Goal: Task Accomplishment & Management: Complete application form

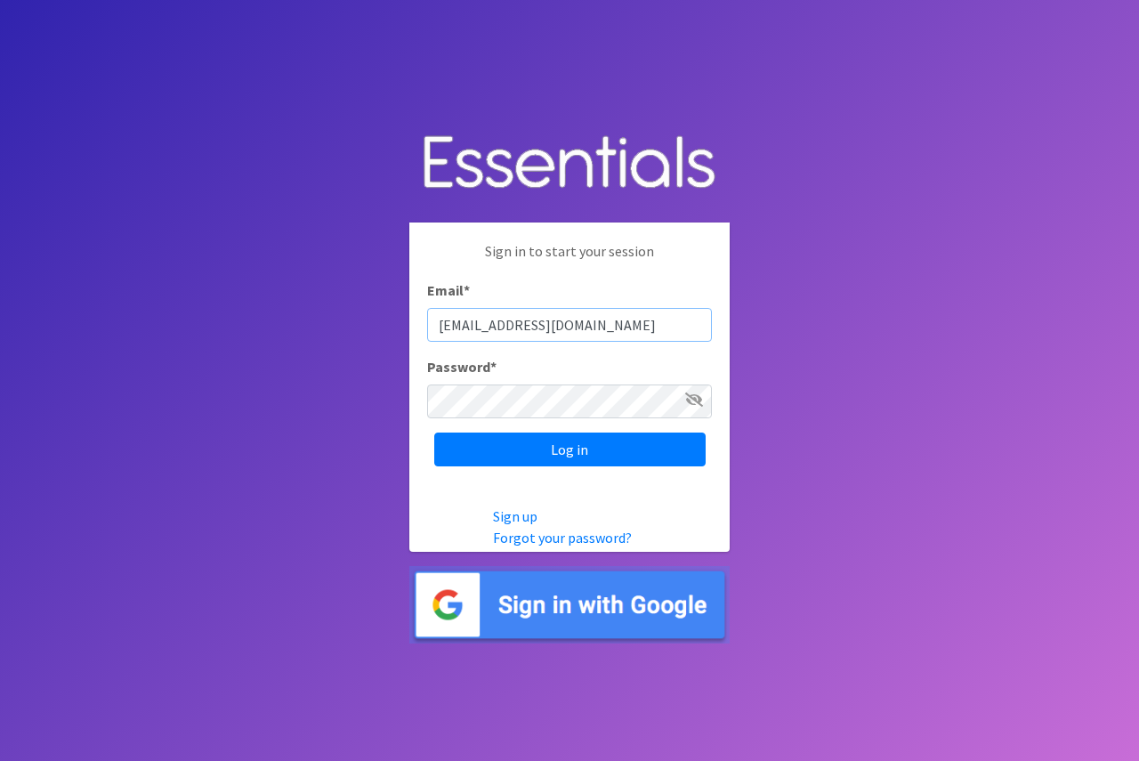
type input "[EMAIL_ADDRESS][DOMAIN_NAME]"
click at [389, 400] on body "Sign in to start your session Email * haxt@slcl.org Password * Log in Sign up F…" at bounding box center [569, 380] width 1139 height 761
click at [434, 432] on input "Log in" at bounding box center [569, 449] width 271 height 34
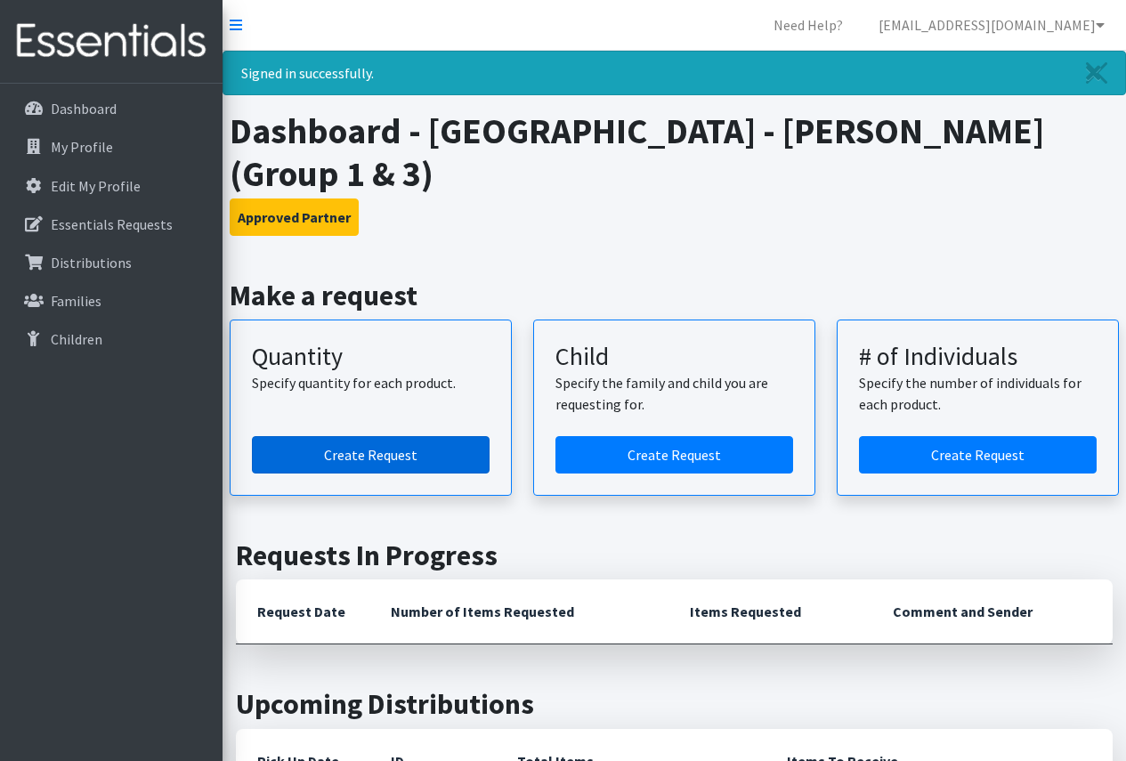
click at [408, 441] on link "Create Request" at bounding box center [371, 454] width 238 height 37
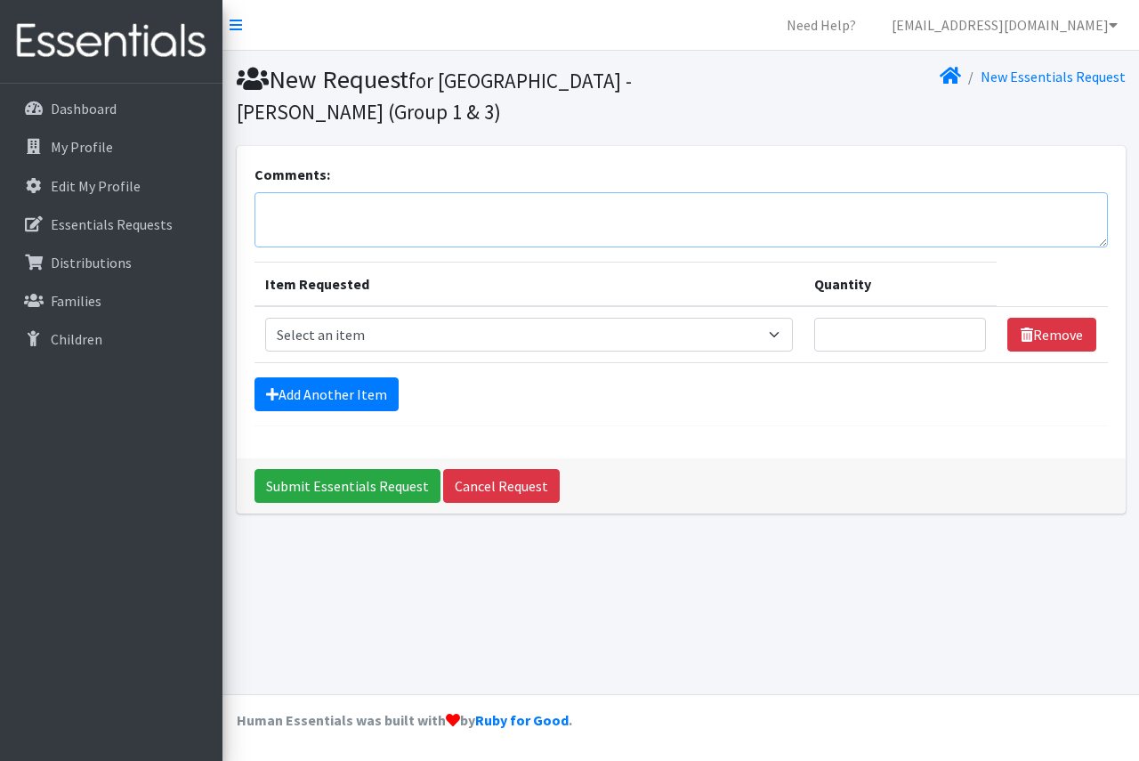
click at [440, 199] on textarea "Comments:" at bounding box center [680, 219] width 853 height 55
click at [368, 207] on textarea "These are for the [PERSON_NAME][GEOGRAPHIC_DATA]" at bounding box center [680, 219] width 853 height 55
click at [530, 206] on textarea "These are for the [GEOGRAPHIC_DATA][PERSON_NAME]" at bounding box center [680, 219] width 853 height 55
type textarea "These are for the [GEOGRAPHIC_DATA][PERSON_NAME]. Please do not mix sizes in th…"
click at [347, 337] on select "Select an item Period Supplies: Mixed Kits (order by bag) Applicator-free tampo…" at bounding box center [529, 335] width 528 height 34
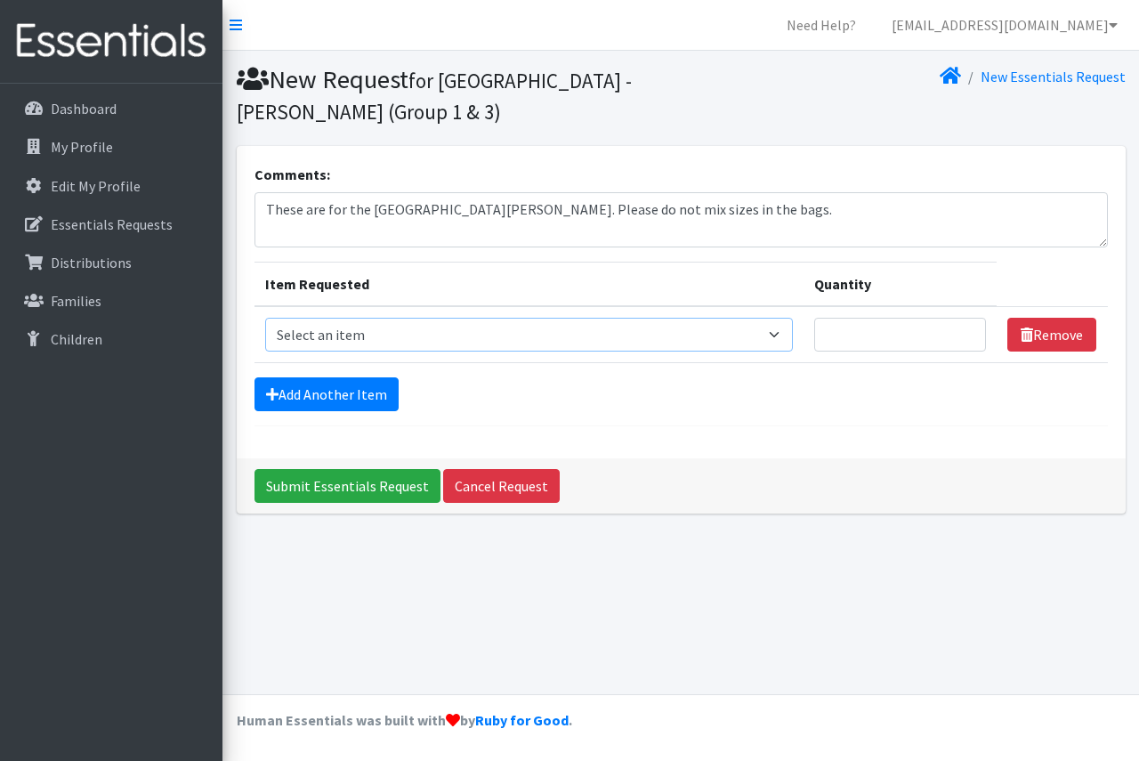
select select "1100"
click at [265, 318] on select "Select an item Period Supplies: Mixed Kits (order by bag) Applicator-free tampo…" at bounding box center [529, 335] width 528 height 34
click at [883, 337] on input "Quantity" at bounding box center [900, 335] width 173 height 34
click at [379, 392] on link "Add Another Item" at bounding box center [326, 394] width 144 height 34
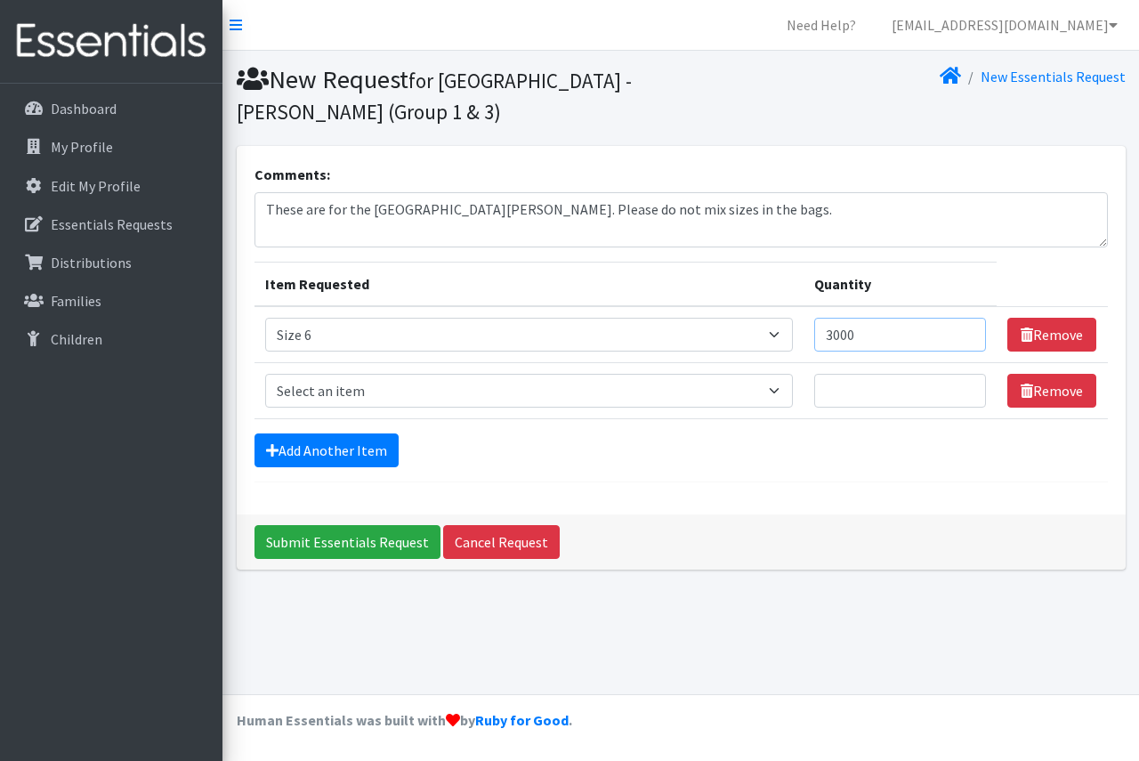
drag, startPoint x: 892, startPoint y: 338, endPoint x: 809, endPoint y: 338, distance: 82.8
click at [809, 338] on tr "Item Requested Select an item Period Supplies: Mixed Kits (order by bag) Applic…" at bounding box center [680, 334] width 853 height 57
type input "1"
type input "2200"
click at [529, 395] on select "Select an item Period Supplies: Mixed Kits (order by bag) Applicator-free tampo…" at bounding box center [529, 391] width 528 height 34
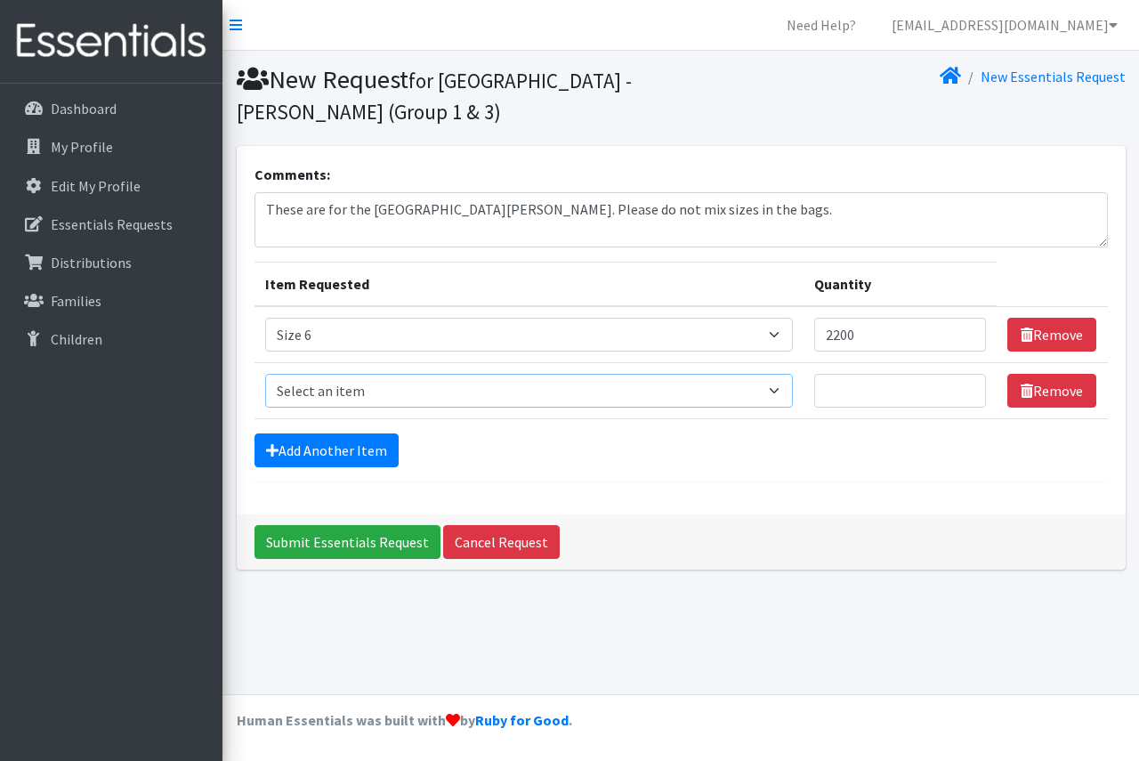
select select "1105"
click at [265, 374] on select "Select an item Period Supplies: Mixed Kits (order by bag) Applicator-free tampo…" at bounding box center [529, 391] width 528 height 34
click at [905, 398] on input "Quantity" at bounding box center [900, 391] width 173 height 34
type input "100"
click at [335, 448] on link "Add Another Item" at bounding box center [326, 450] width 144 height 34
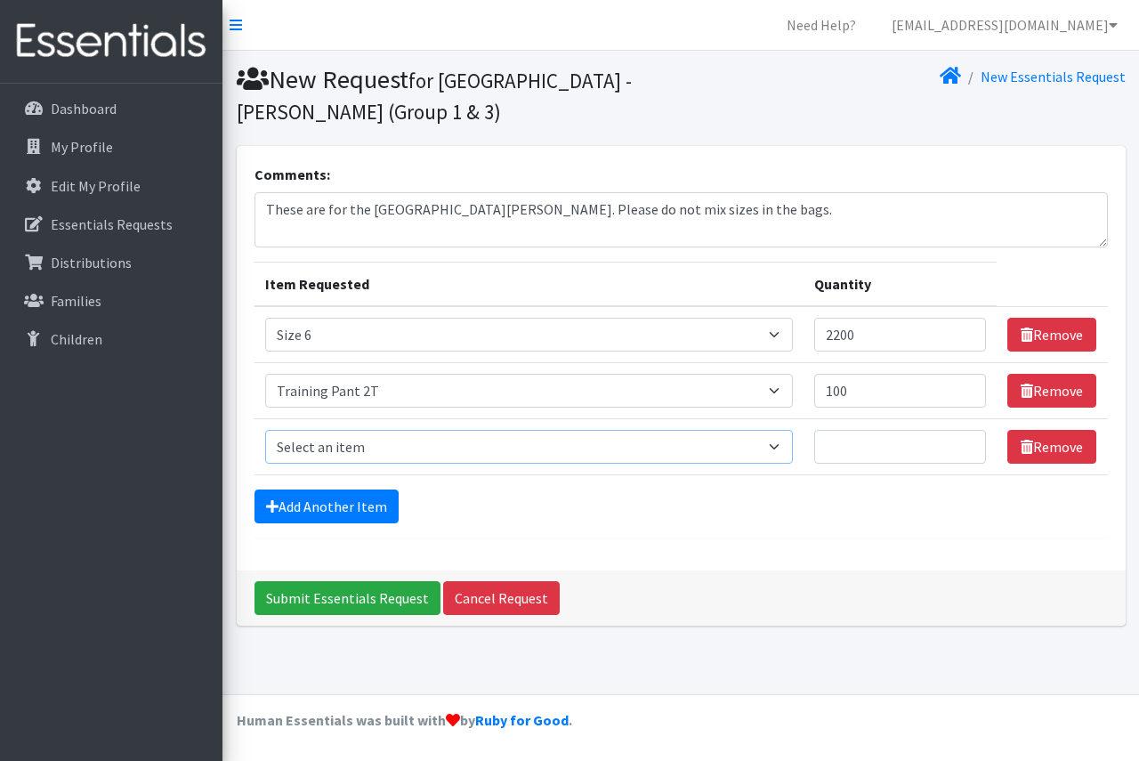
click at [335, 448] on select "Select an item Period Supplies: Mixed Kits (order by bag) Applicator-free tampo…" at bounding box center [529, 447] width 528 height 34
select select "1107"
click at [265, 430] on select "Select an item Period Supplies: Mixed Kits (order by bag) Applicator-free tampo…" at bounding box center [529, 447] width 528 height 34
click at [853, 450] on input "Quantity" at bounding box center [900, 447] width 173 height 34
type input "100"
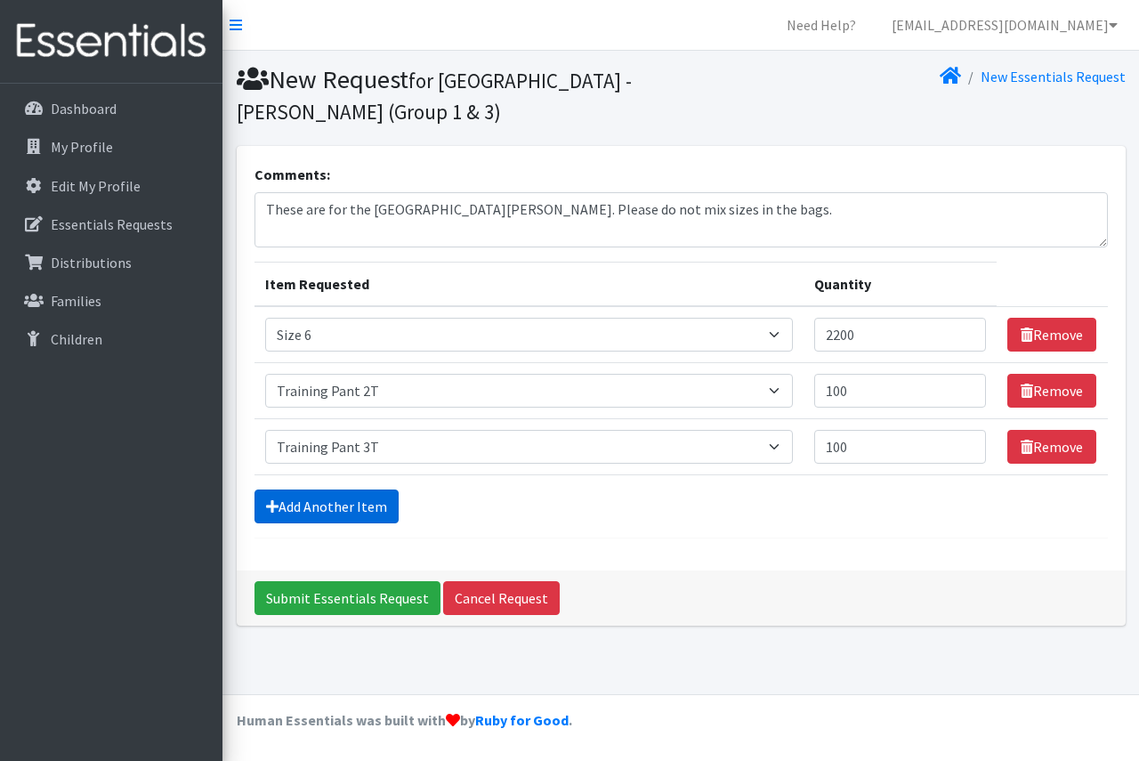
click at [303, 505] on link "Add Another Item" at bounding box center [326, 506] width 144 height 34
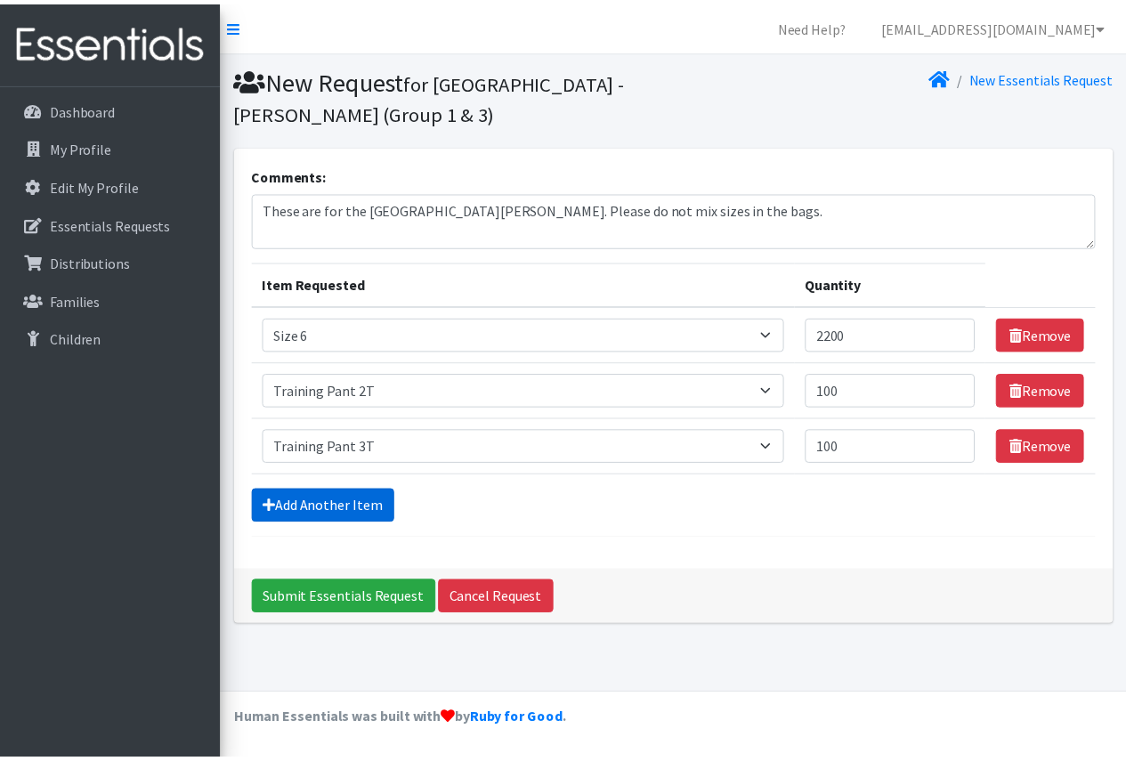
scroll to position [2, 0]
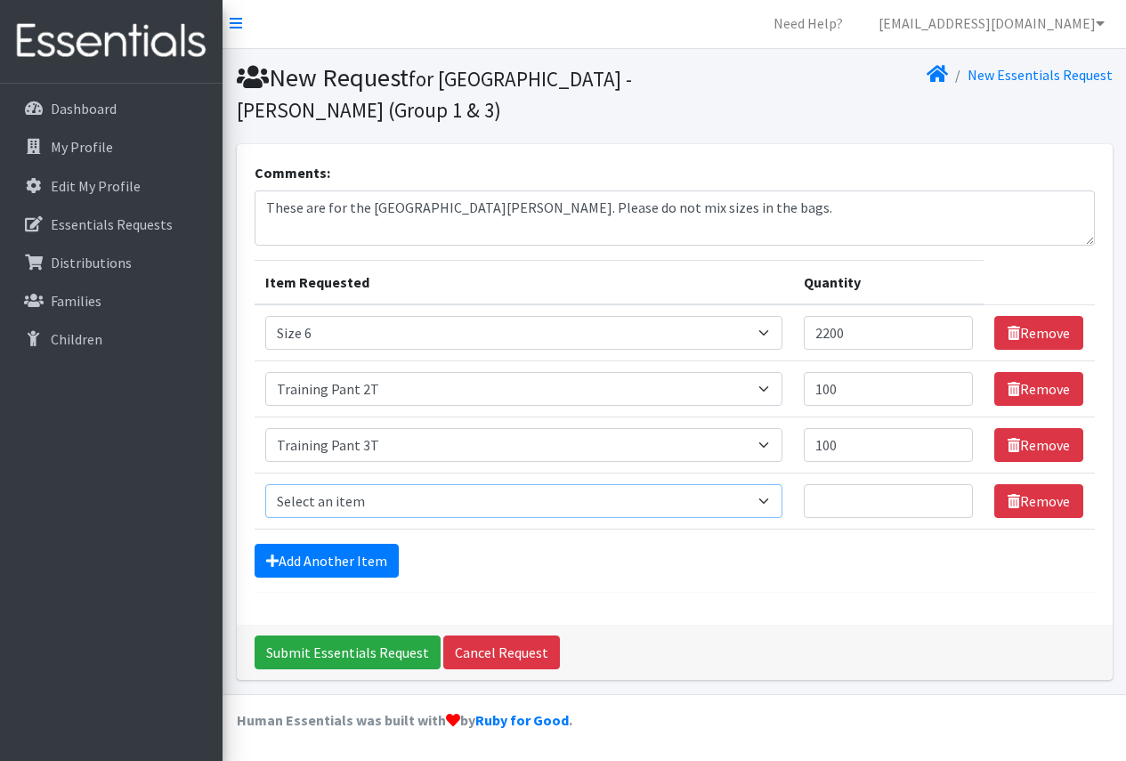
click at [408, 491] on select "Select an item Period Supplies: Mixed Kits (order by bag) Applicator-free tampo…" at bounding box center [523, 501] width 517 height 34
select select "1093"
click at [265, 484] on select "Select an item Period Supplies: Mixed Kits (order by bag) Applicator-free tampo…" at bounding box center [523, 501] width 517 height 34
click at [844, 499] on input "Quantity" at bounding box center [889, 501] width 170 height 34
type input "100"
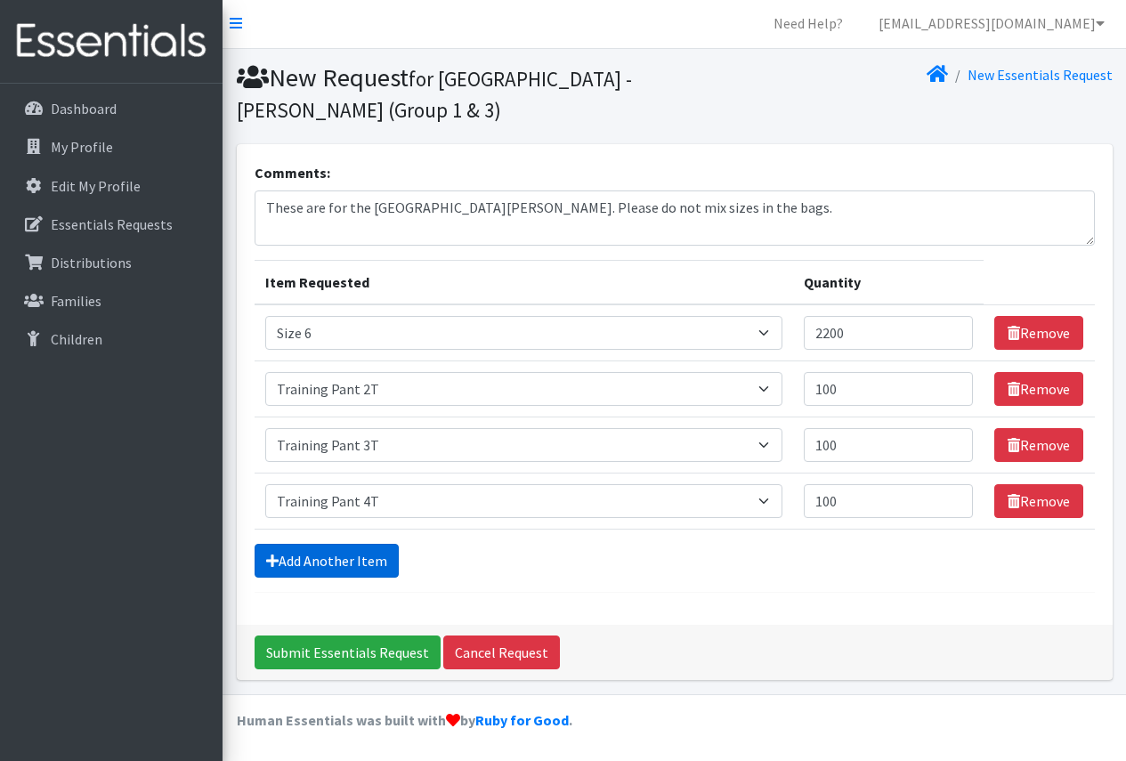
click at [356, 568] on link "Add Another Item" at bounding box center [326, 561] width 144 height 34
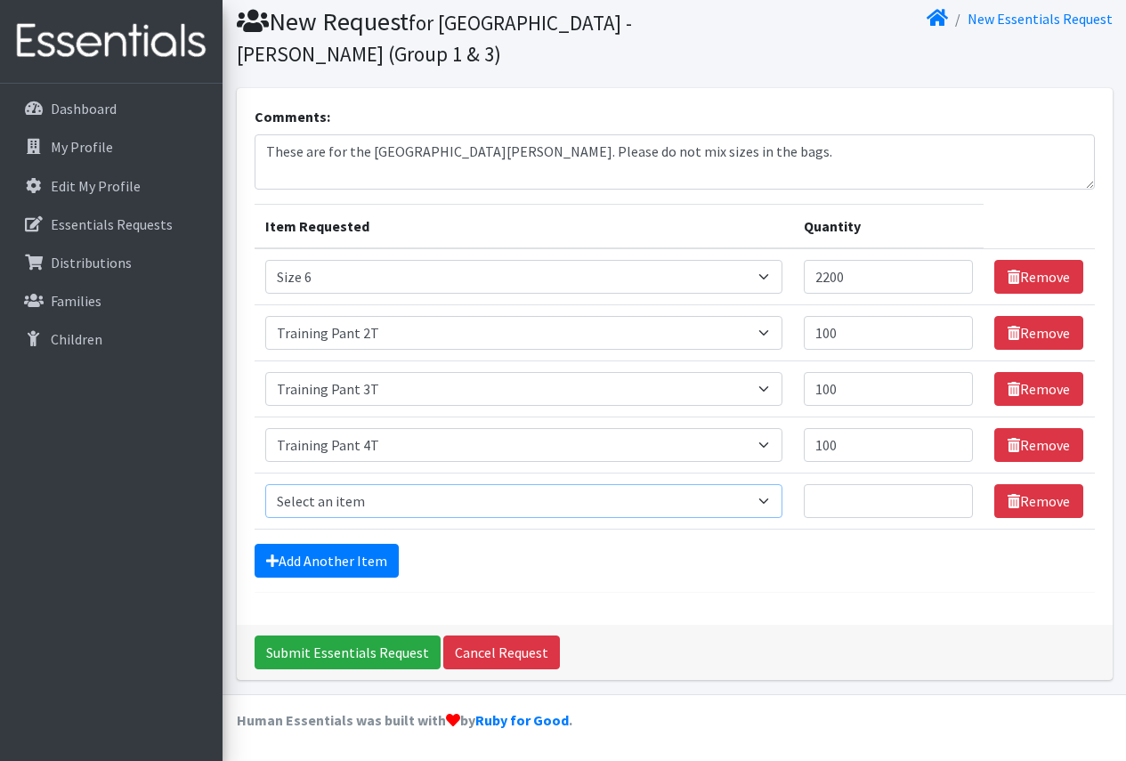
click at [399, 502] on select "Select an item Period Supplies: Mixed Kits (order by bag) Applicator-free tampo…" at bounding box center [523, 501] width 517 height 34
select select "1095"
click at [265, 484] on select "Select an item Period Supplies: Mixed Kits (order by bag) Applicator-free tampo…" at bounding box center [523, 501] width 517 height 34
click at [845, 505] on input "Quantity" at bounding box center [889, 501] width 170 height 34
type input "2"
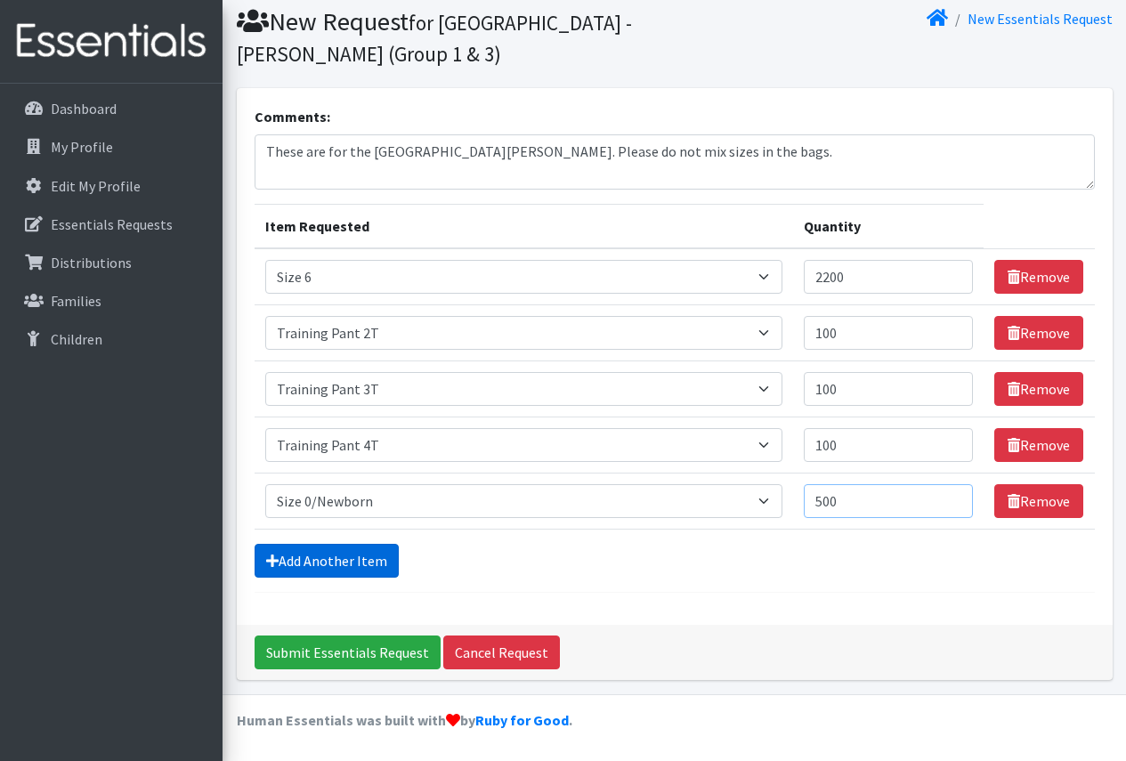
type input "500"
click at [359, 565] on link "Add Another Item" at bounding box center [326, 561] width 144 height 34
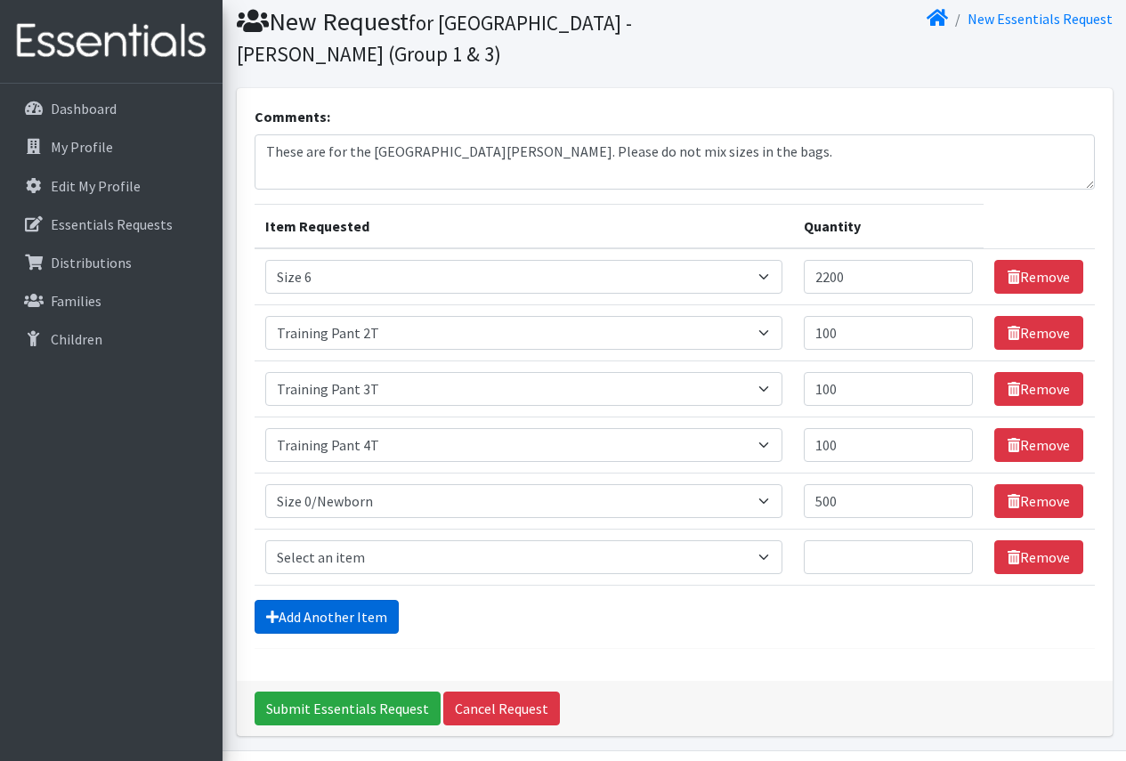
scroll to position [114, 0]
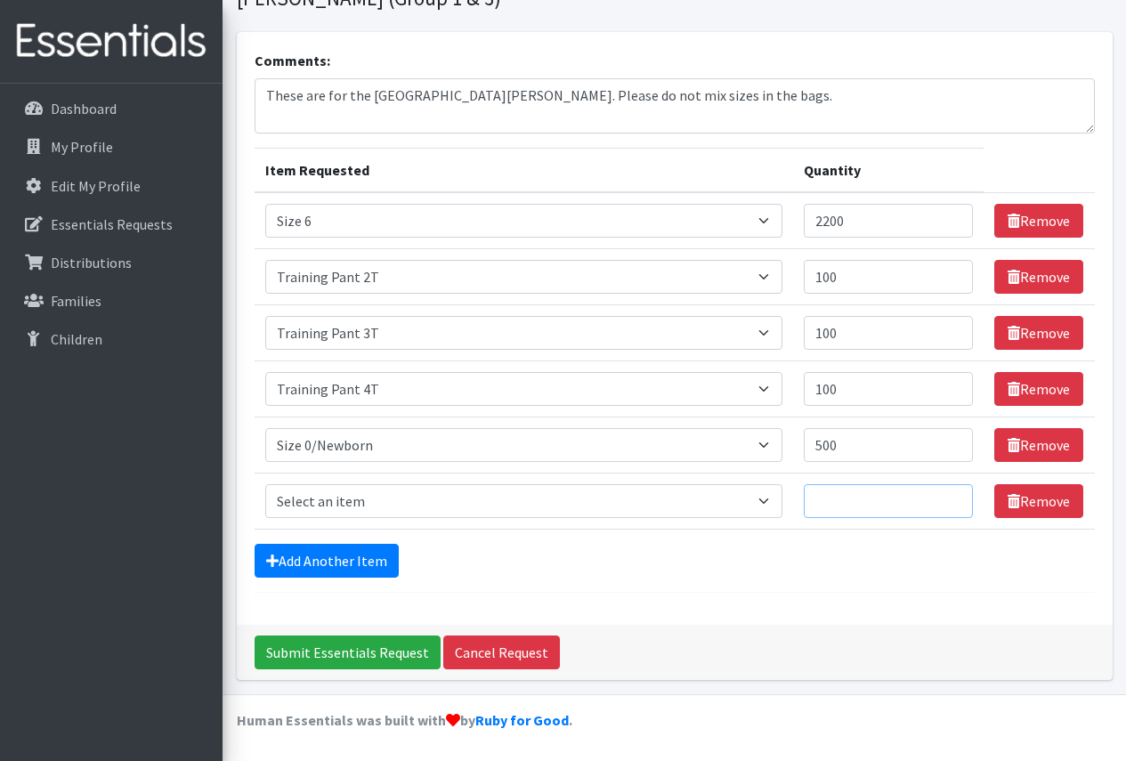
click at [844, 501] on input "Quantity" at bounding box center [889, 501] width 170 height 34
click at [778, 499] on select "Select an item Period Supplies: Mixed Kits (order by bag) Applicator-free tampo…" at bounding box center [523, 501] width 517 height 34
select select "1090"
click at [265, 484] on select "Select an item Period Supplies: Mixed Kits (order by bag) Applicator-free tampo…" at bounding box center [523, 501] width 517 height 34
click at [853, 496] on input "Quantity" at bounding box center [889, 501] width 170 height 34
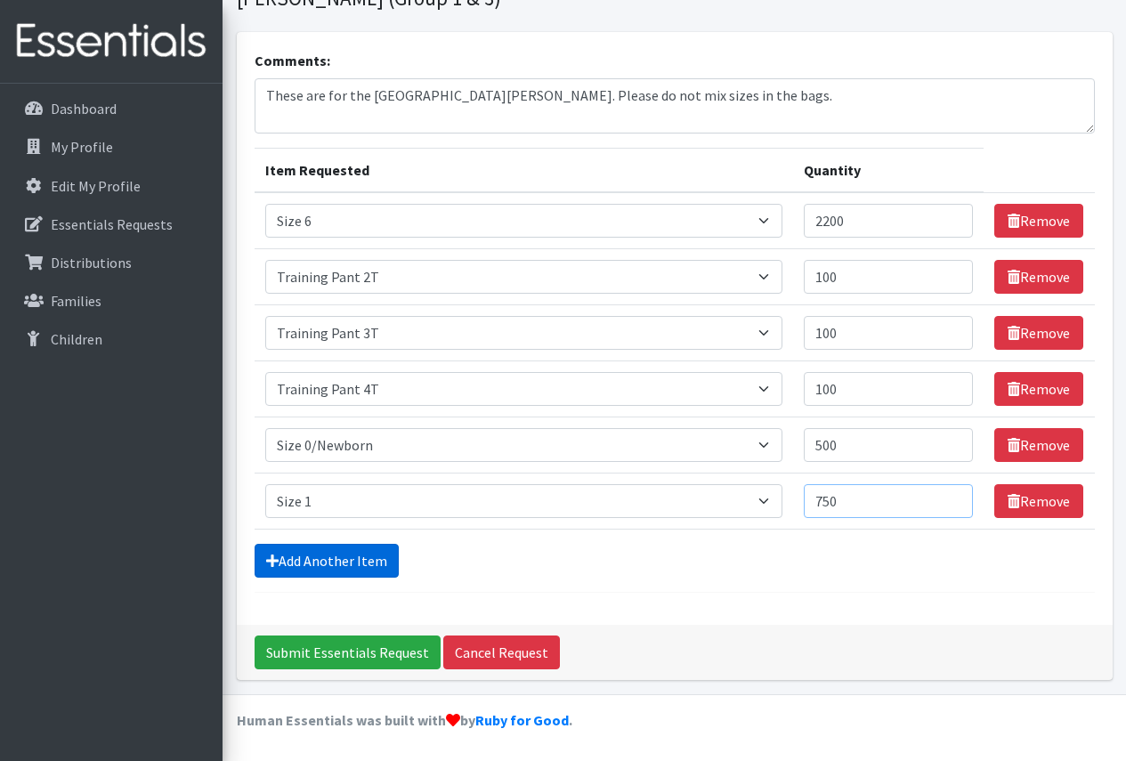
type input "750"
click at [346, 559] on link "Add Another Item" at bounding box center [326, 561] width 144 height 34
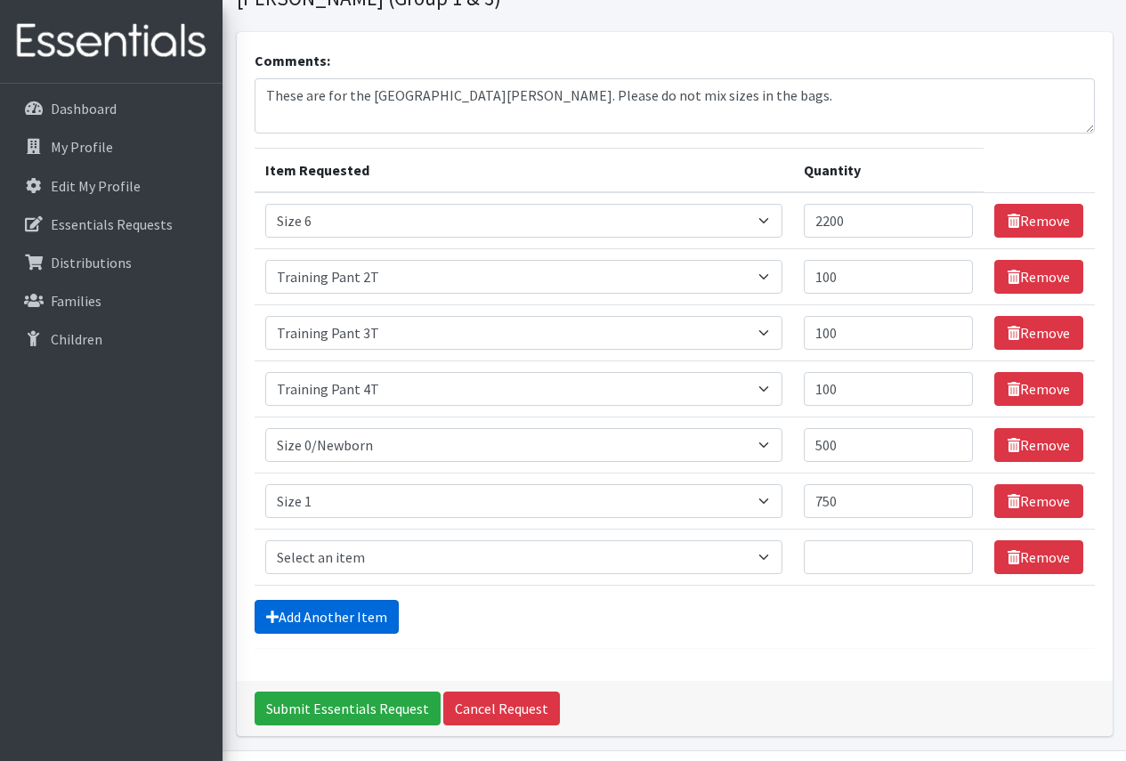
scroll to position [170, 0]
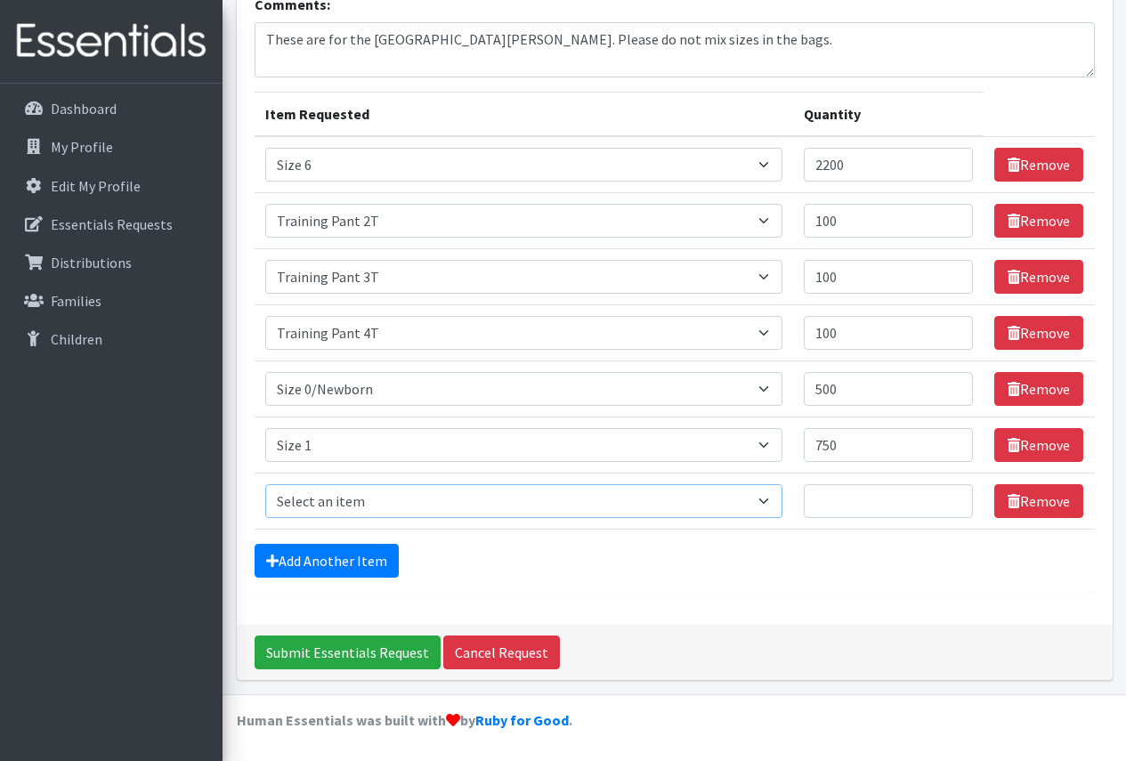
click at [699, 498] on select "Select an item Period Supplies: Mixed Kits (order by bag) Applicator-free tampo…" at bounding box center [523, 501] width 517 height 34
select select "1091"
click at [265, 484] on select "Select an item Period Supplies: Mixed Kits (order by bag) Applicator-free tampo…" at bounding box center [523, 501] width 517 height 34
click at [849, 503] on input "Quantity" at bounding box center [889, 501] width 170 height 34
type input "500"
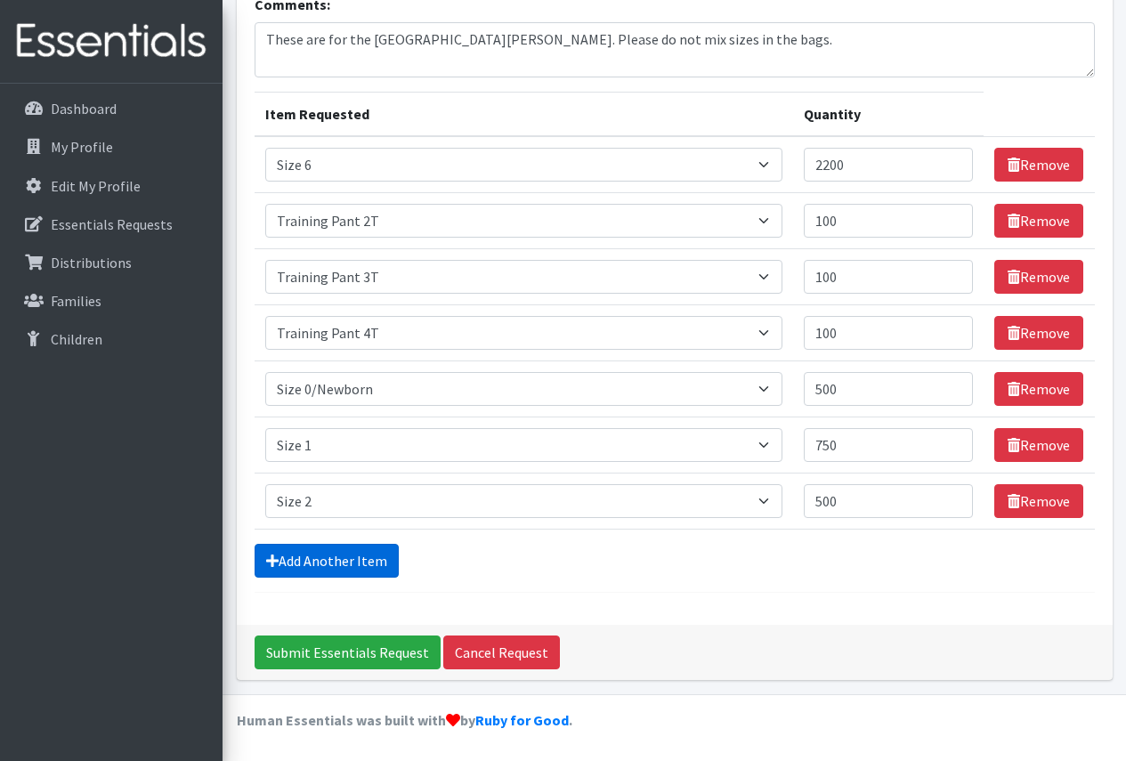
click at [297, 565] on link "Add Another Item" at bounding box center [326, 561] width 144 height 34
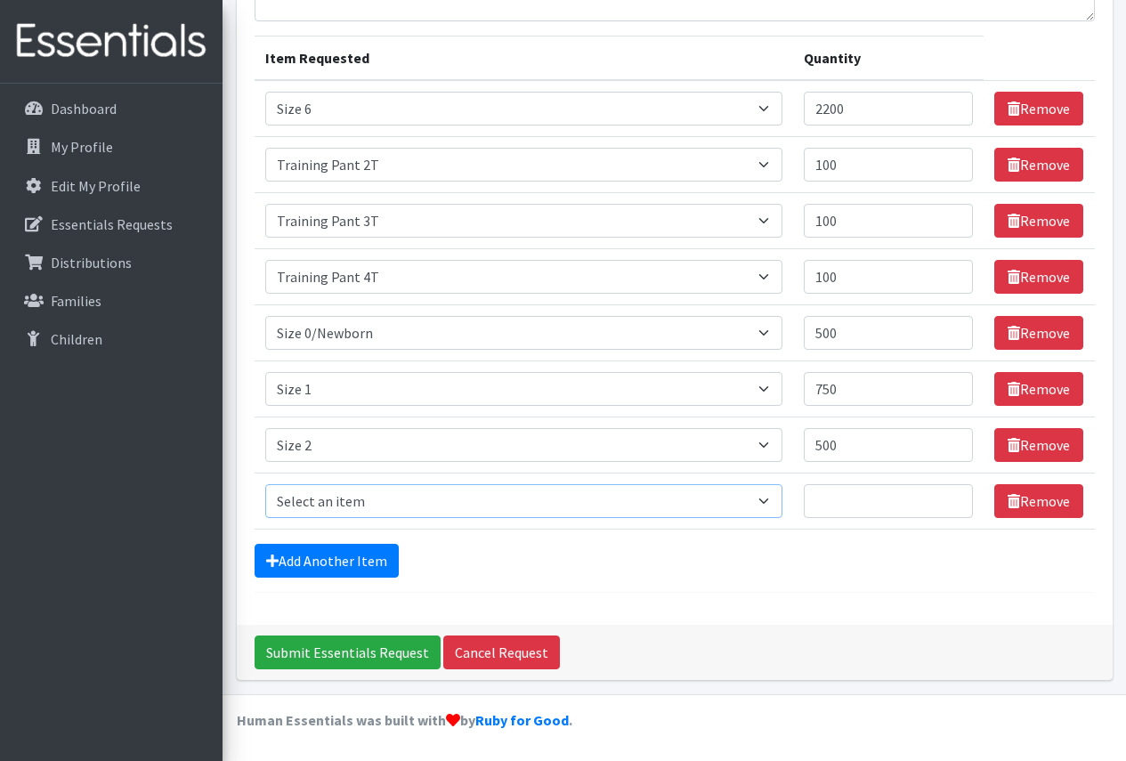
click at [432, 508] on select "Select an item Period Supplies: Mixed Kits (order by bag) Applicator-free tampo…" at bounding box center [523, 501] width 517 height 34
select select "1094"
click at [265, 484] on select "Select an item Period Supplies: Mixed Kits (order by bag) Applicator-free tampo…" at bounding box center [523, 501] width 517 height 34
click at [868, 495] on input "Quantity" at bounding box center [889, 501] width 170 height 34
type input "600"
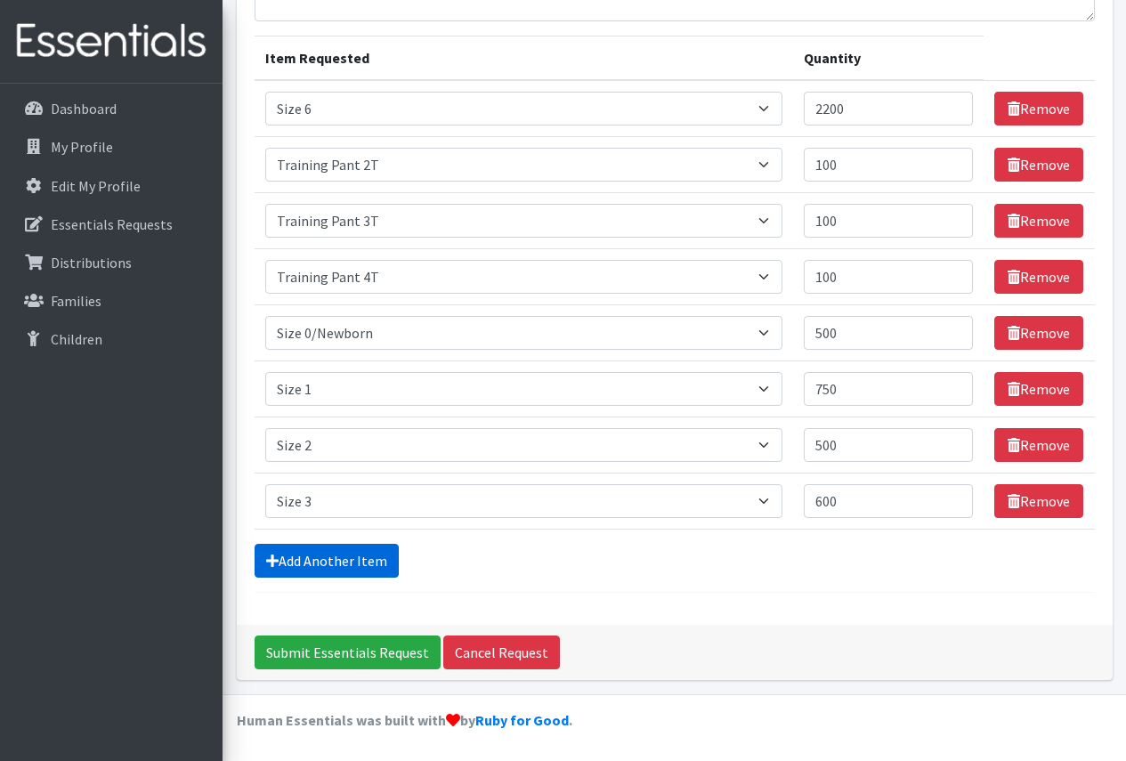
click at [374, 560] on link "Add Another Item" at bounding box center [326, 561] width 144 height 34
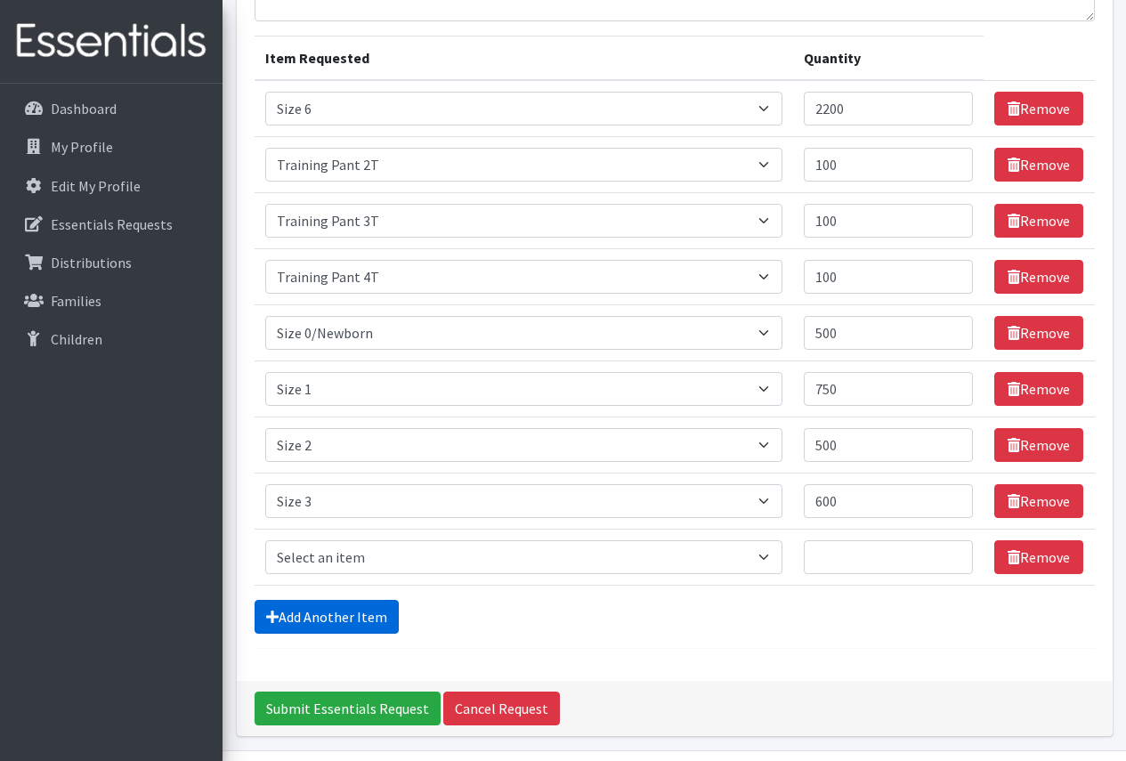
scroll to position [282, 0]
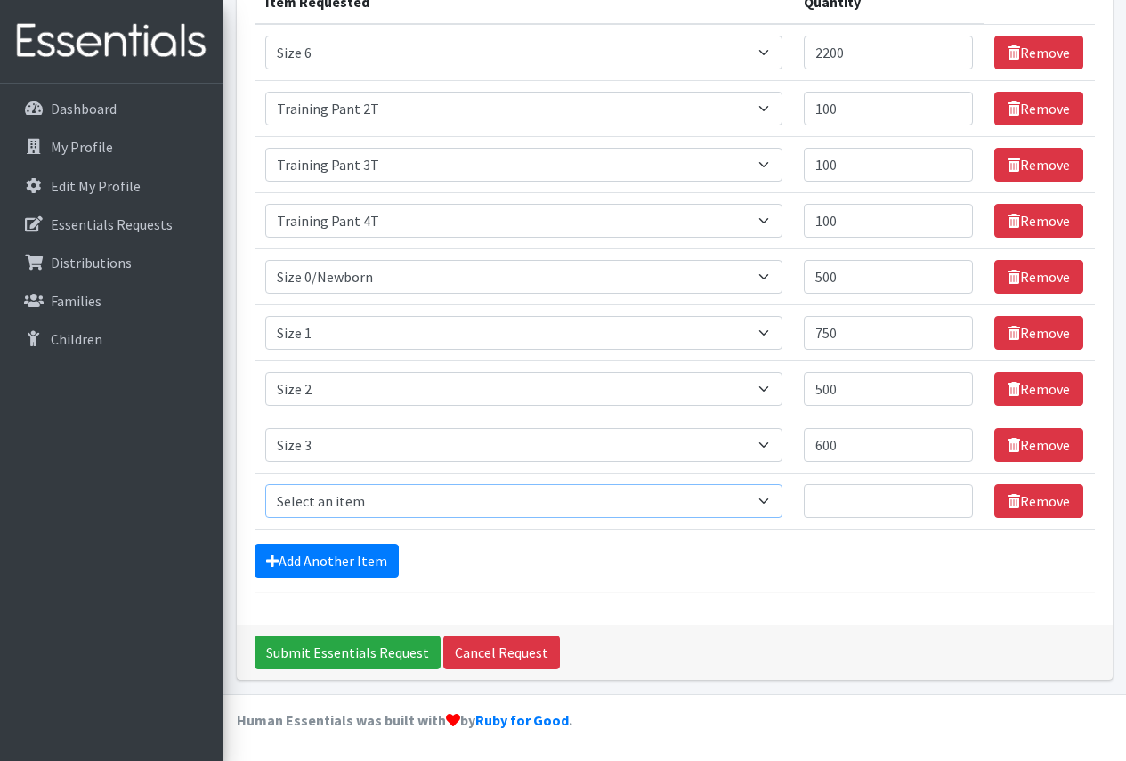
click at [707, 510] on select "Select an item Period Supplies: Mixed Kits (order by bag) Applicator-free tampo…" at bounding box center [523, 501] width 517 height 34
select select "1097"
click at [265, 484] on select "Select an item Period Supplies: Mixed Kits (order by bag) Applicator-free tampo…" at bounding box center [523, 501] width 517 height 34
click at [859, 501] on input "Quantity" at bounding box center [889, 501] width 170 height 34
type input "600"
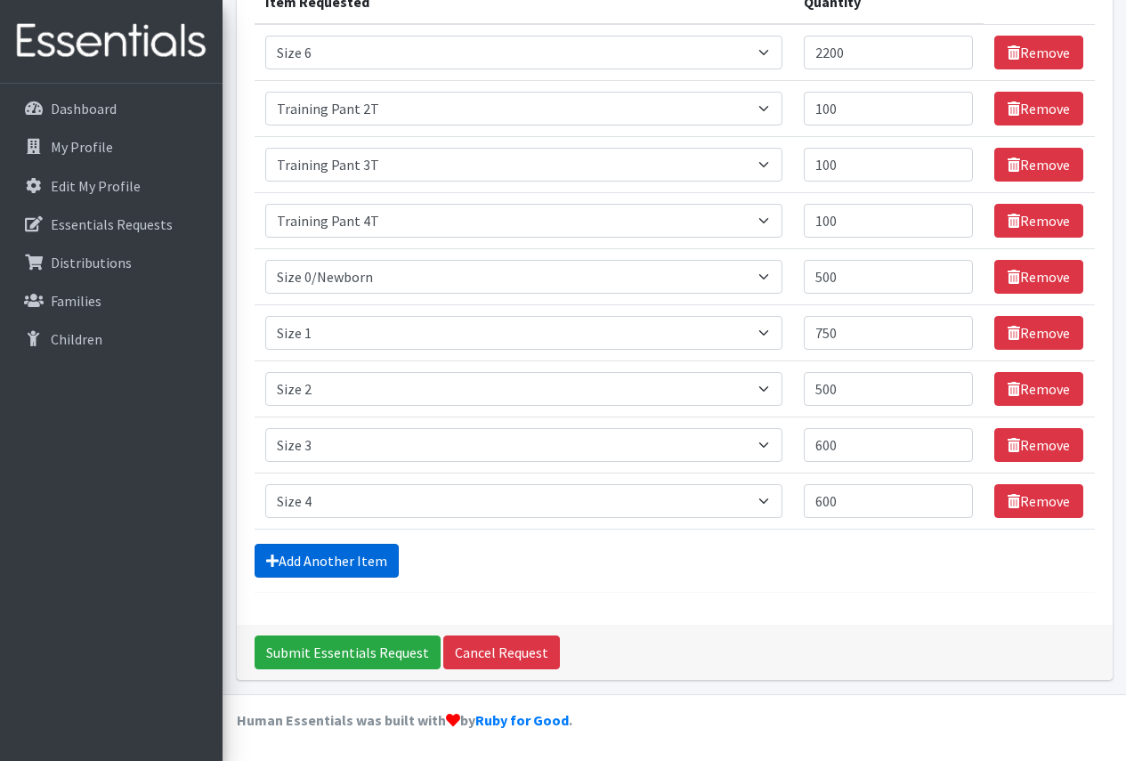
click at [311, 564] on link "Add Another Item" at bounding box center [326, 561] width 144 height 34
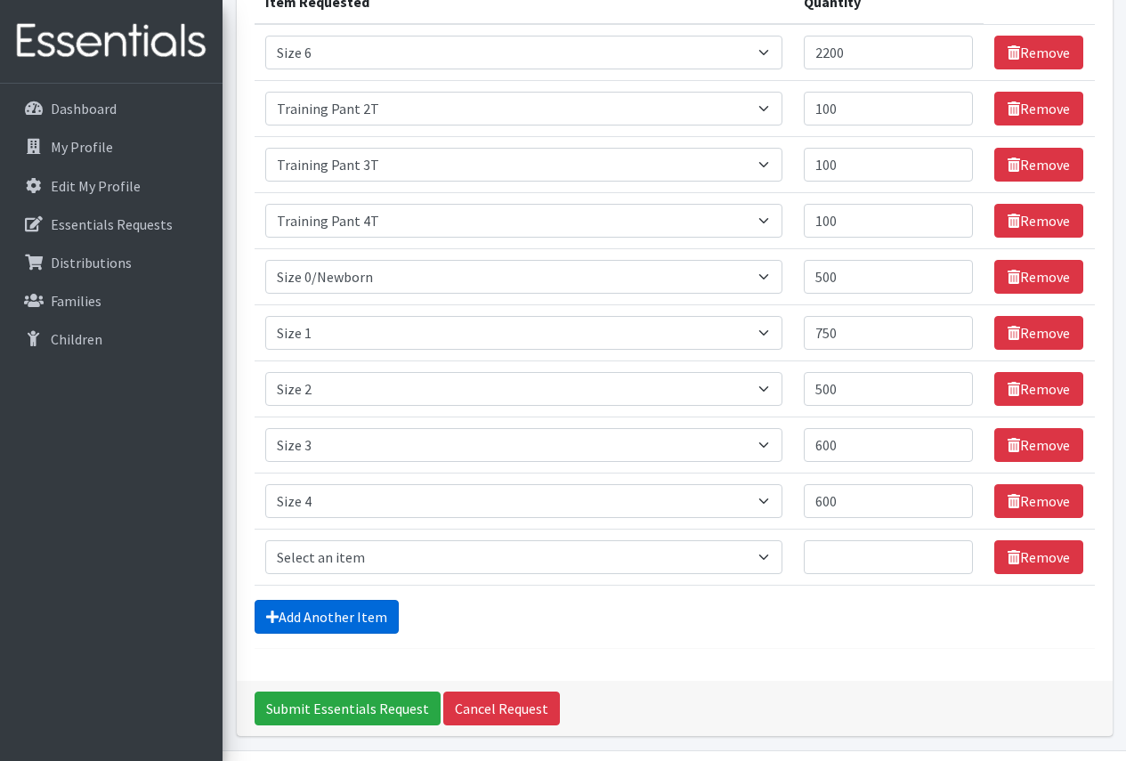
scroll to position [338, 0]
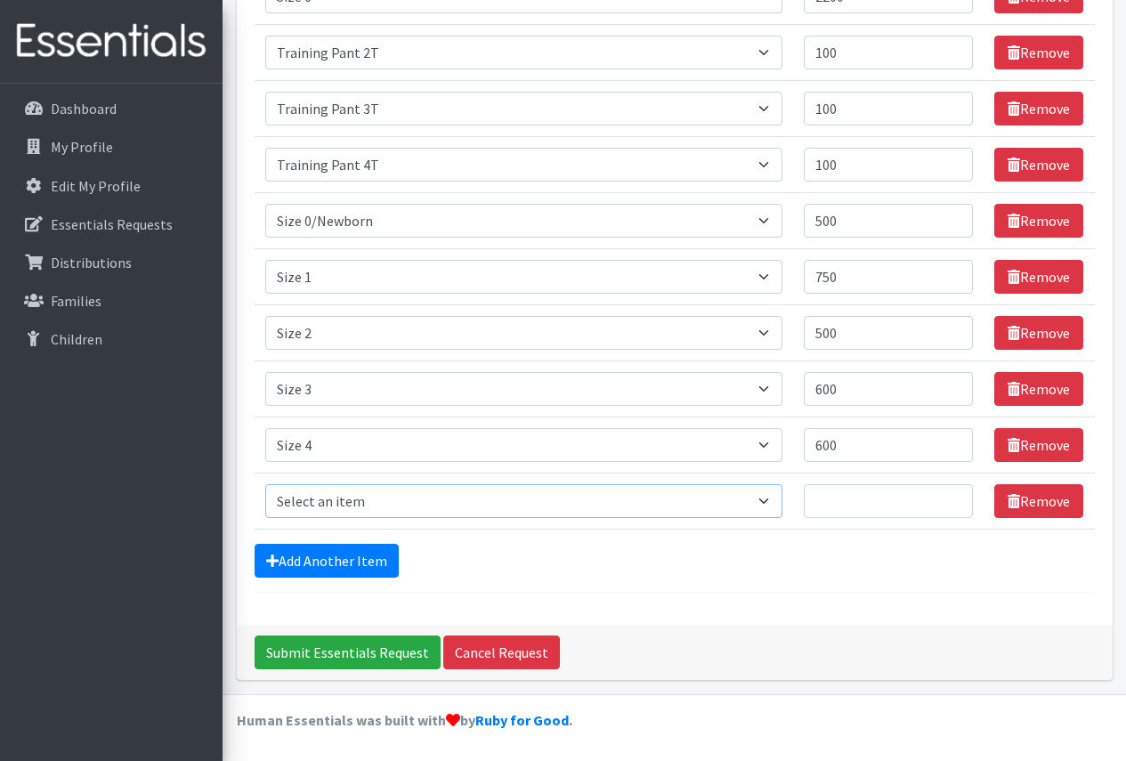
click at [737, 499] on select "Select an item Period Supplies: Mixed Kits (order by bag) Applicator-free tampo…" at bounding box center [523, 501] width 517 height 34
select select "1098"
click at [265, 484] on select "Select an item Period Supplies: Mixed Kits (order by bag) Applicator-free tampo…" at bounding box center [523, 501] width 517 height 34
click at [871, 506] on input "Quantity" at bounding box center [889, 501] width 170 height 34
type input "5"
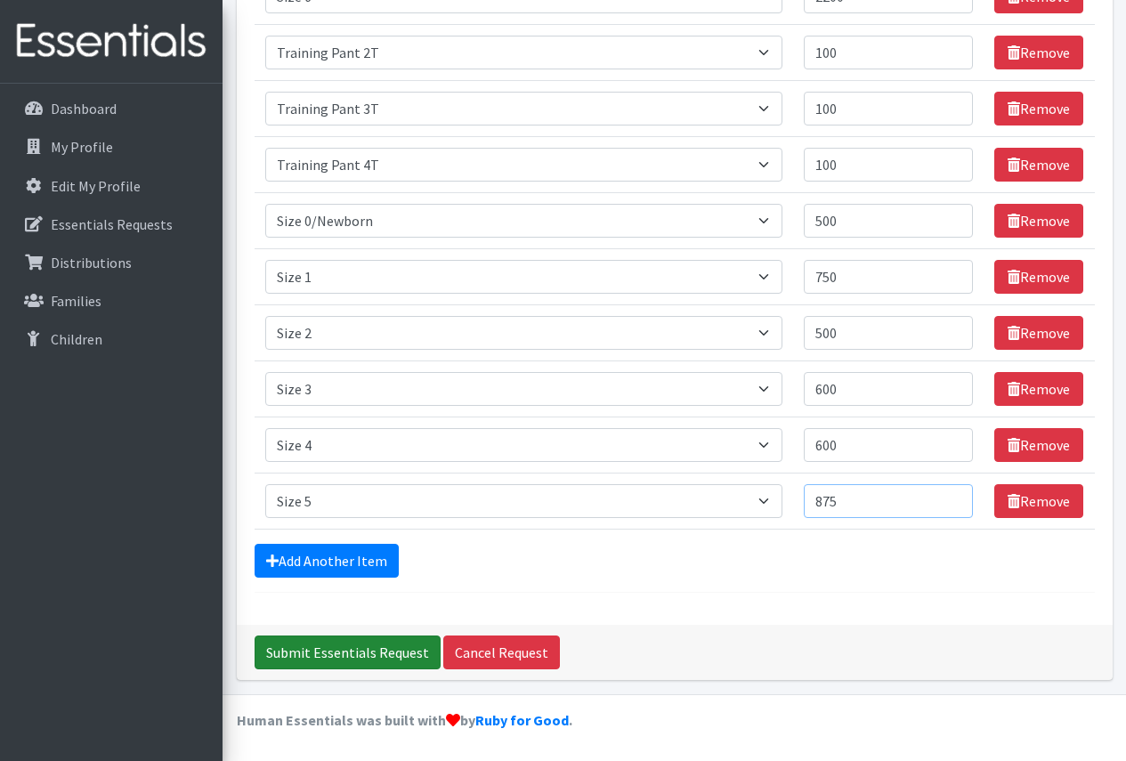
type input "875"
click at [388, 653] on input "Submit Essentials Request" at bounding box center [347, 652] width 186 height 34
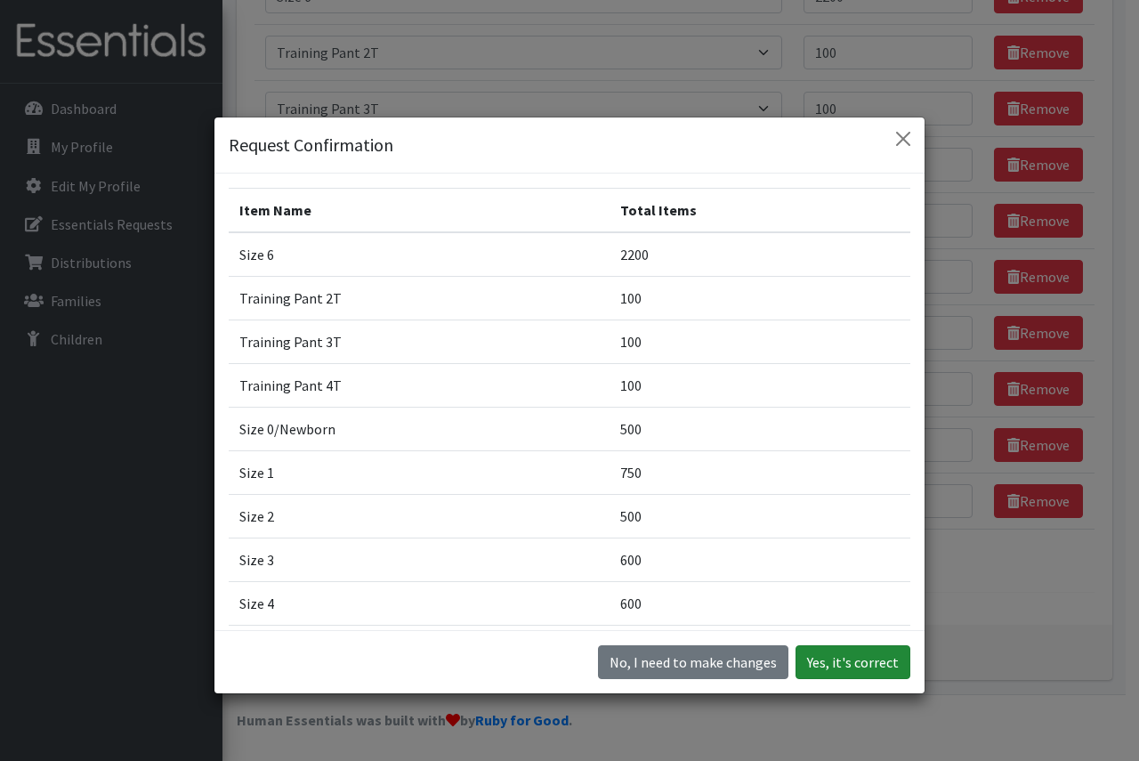
click at [843, 665] on button "Yes, it's correct" at bounding box center [853, 662] width 115 height 34
